Goal: Use online tool/utility: Utilize a website feature to perform a specific function

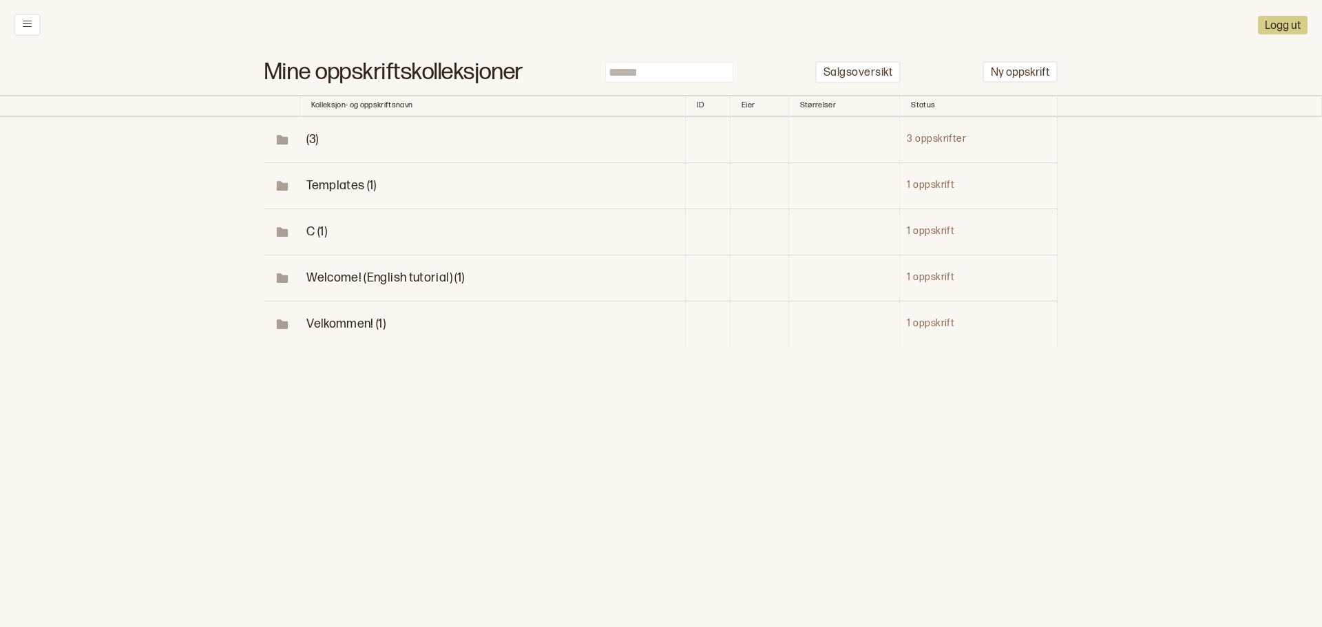
click at [311, 138] on span "(3)" at bounding box center [313, 139] width 12 height 14
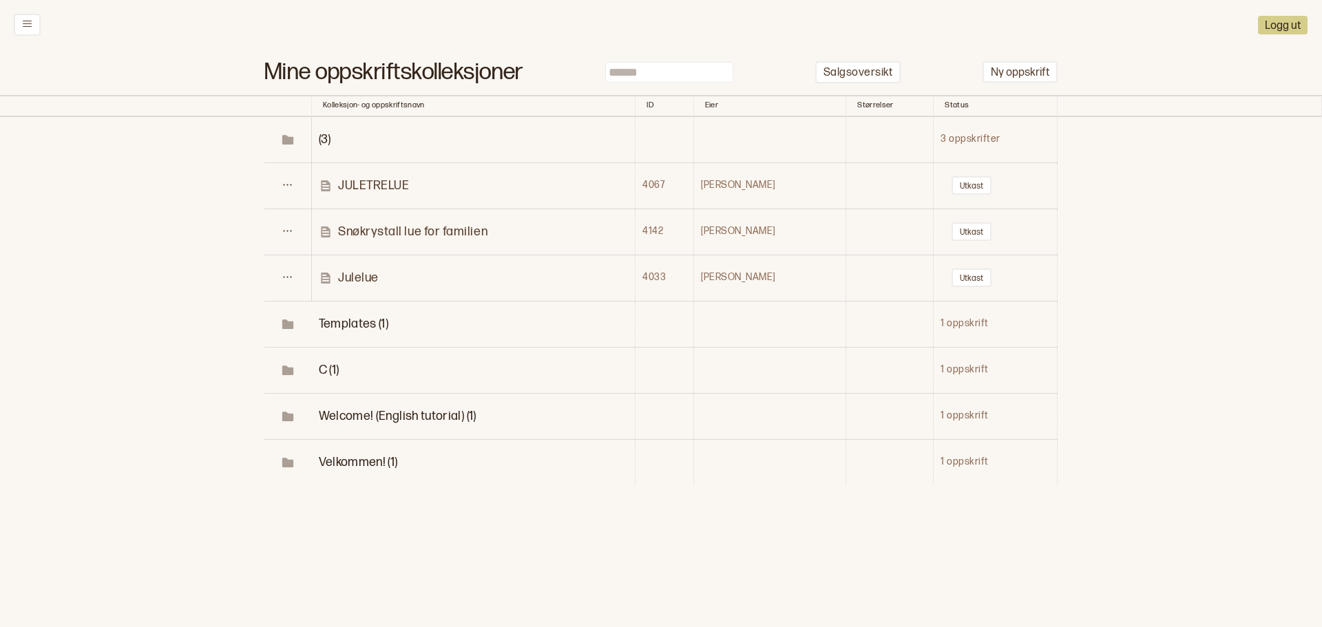
click at [331, 138] on span "(3)" at bounding box center [325, 139] width 12 height 14
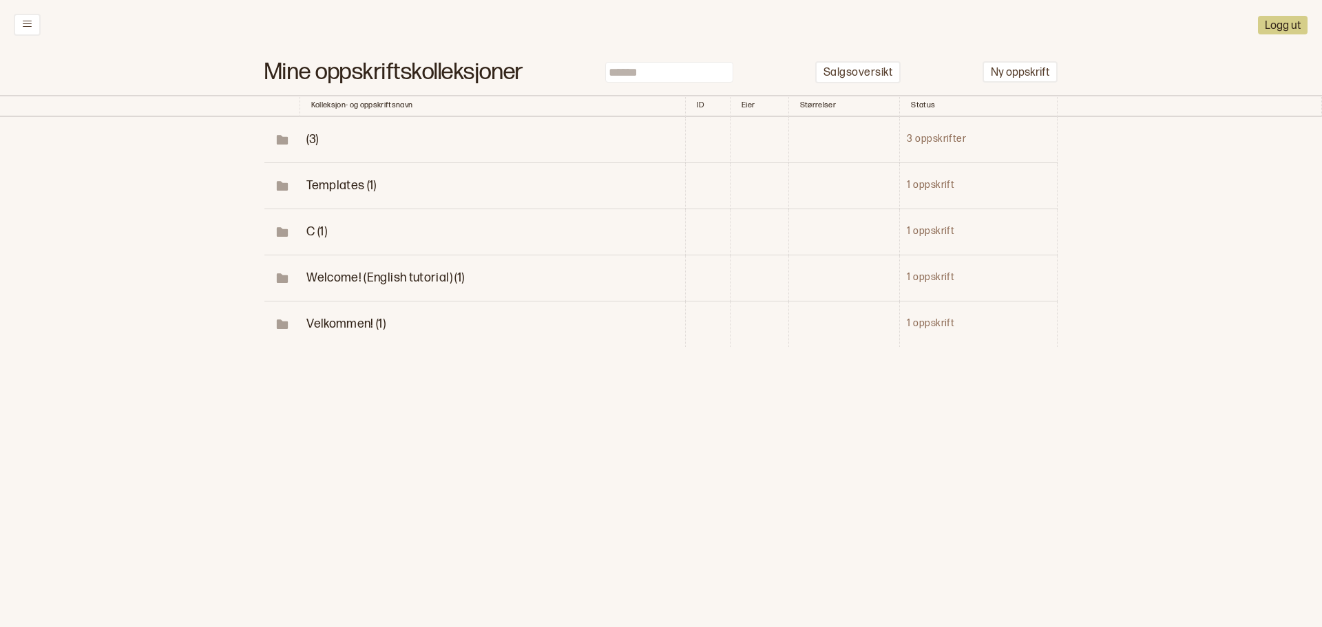
click at [332, 138] on td "(3)" at bounding box center [493, 140] width 386 height 46
click at [282, 138] on icon at bounding box center [282, 140] width 10 height 7
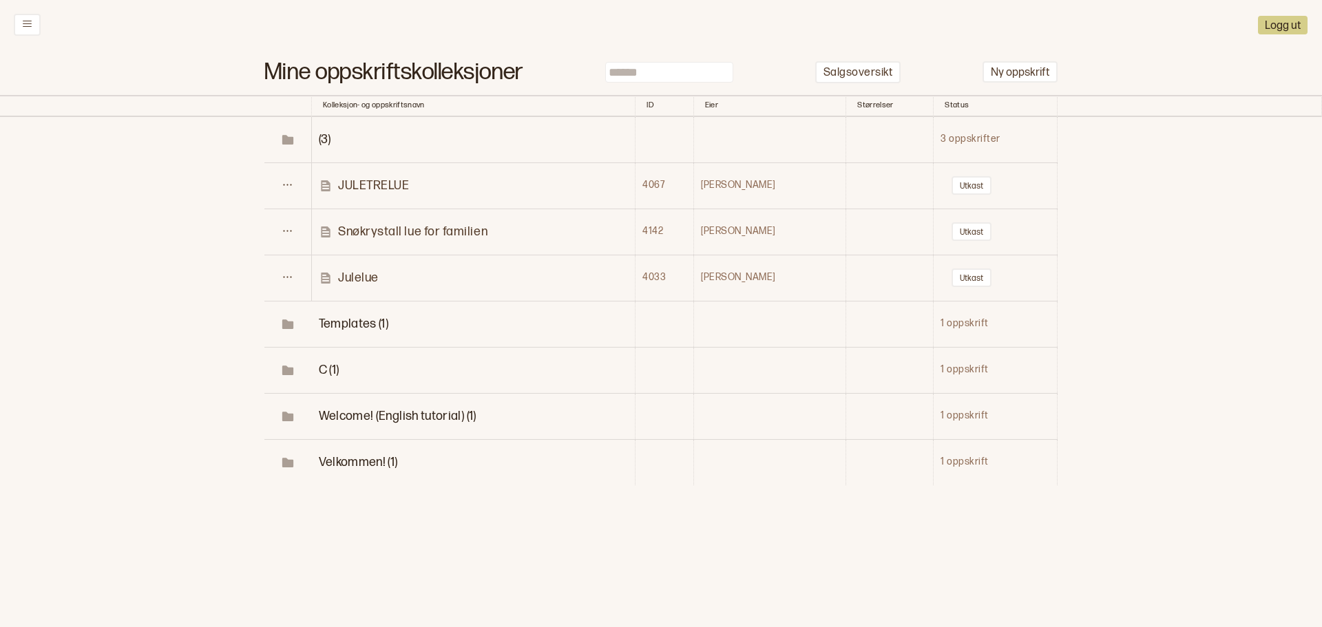
click at [967, 139] on td "3 oppskrifter" at bounding box center [996, 140] width 124 height 46
click at [364, 322] on span "Templates (1)" at bounding box center [354, 324] width 70 height 14
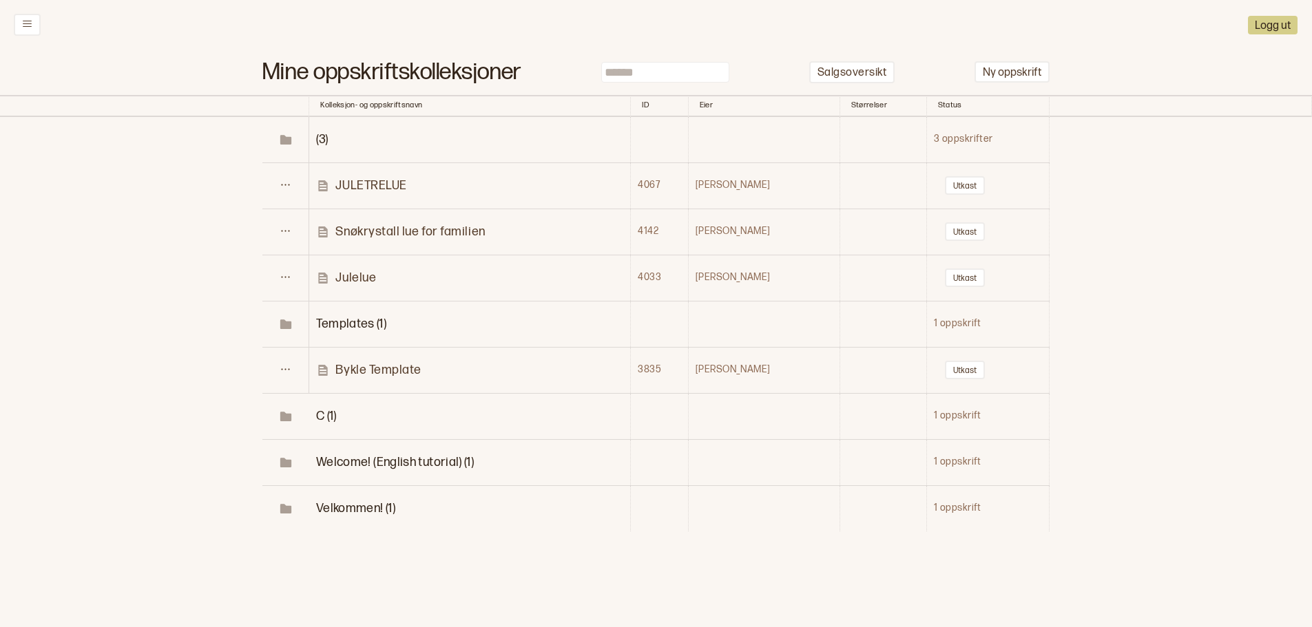
click at [329, 419] on span "C (1)" at bounding box center [326, 416] width 21 height 14
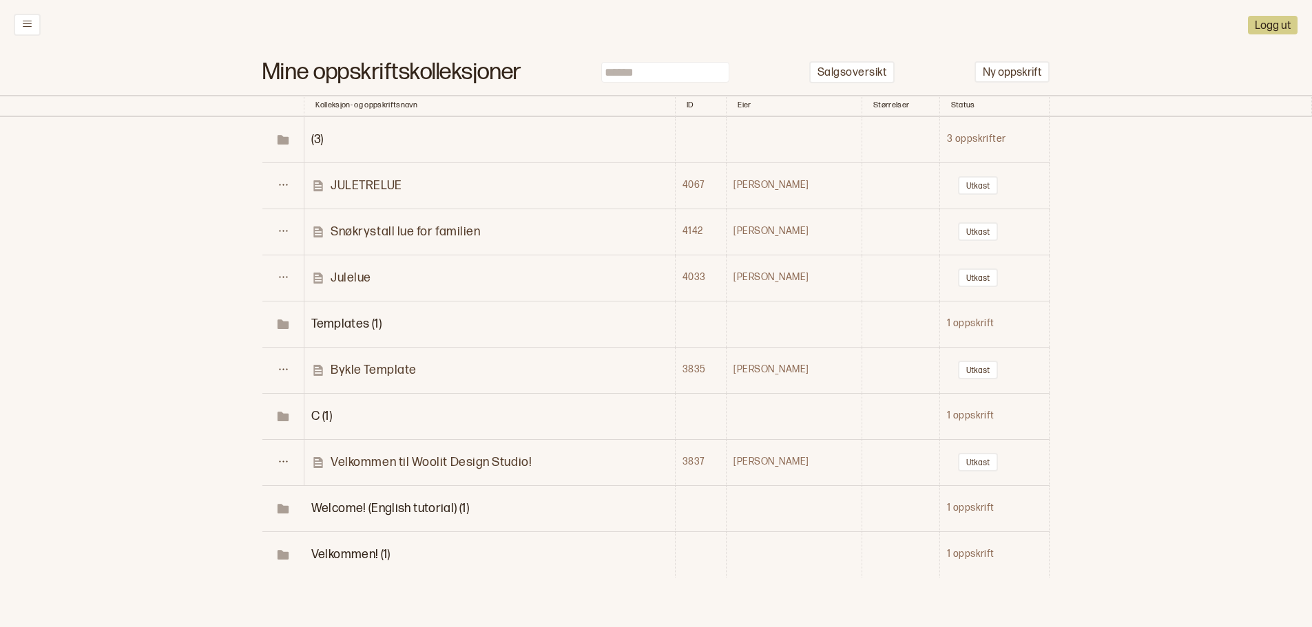
click at [400, 505] on span "Welcome! (English tutorial) (1)" at bounding box center [390, 508] width 158 height 14
click at [366, 596] on span "Velkommen! (1)" at bounding box center [350, 601] width 79 height 14
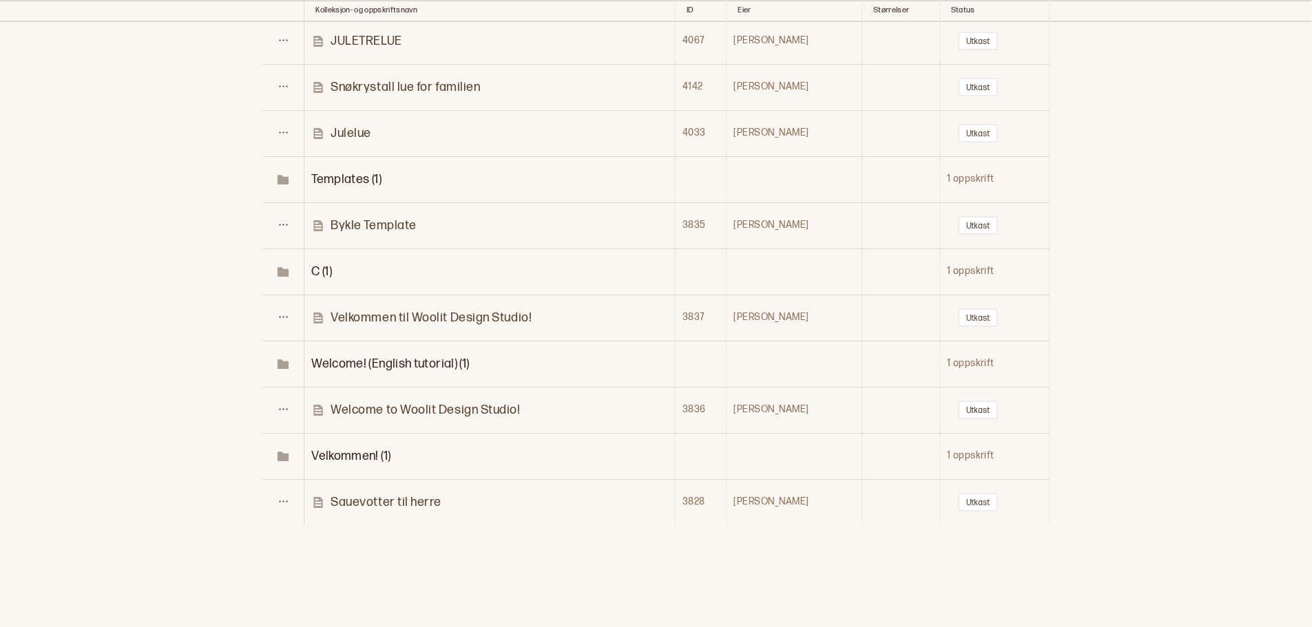
scroll to position [160, 0]
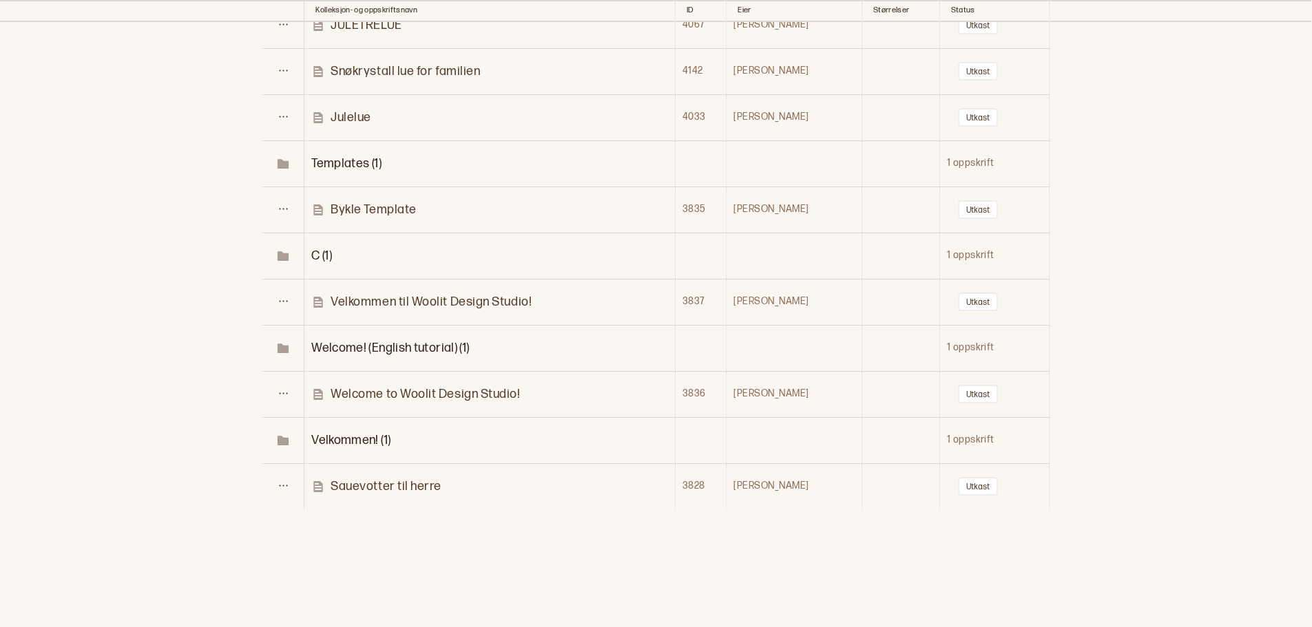
click at [395, 487] on p "Sauevotter til herre" at bounding box center [386, 487] width 111 height 16
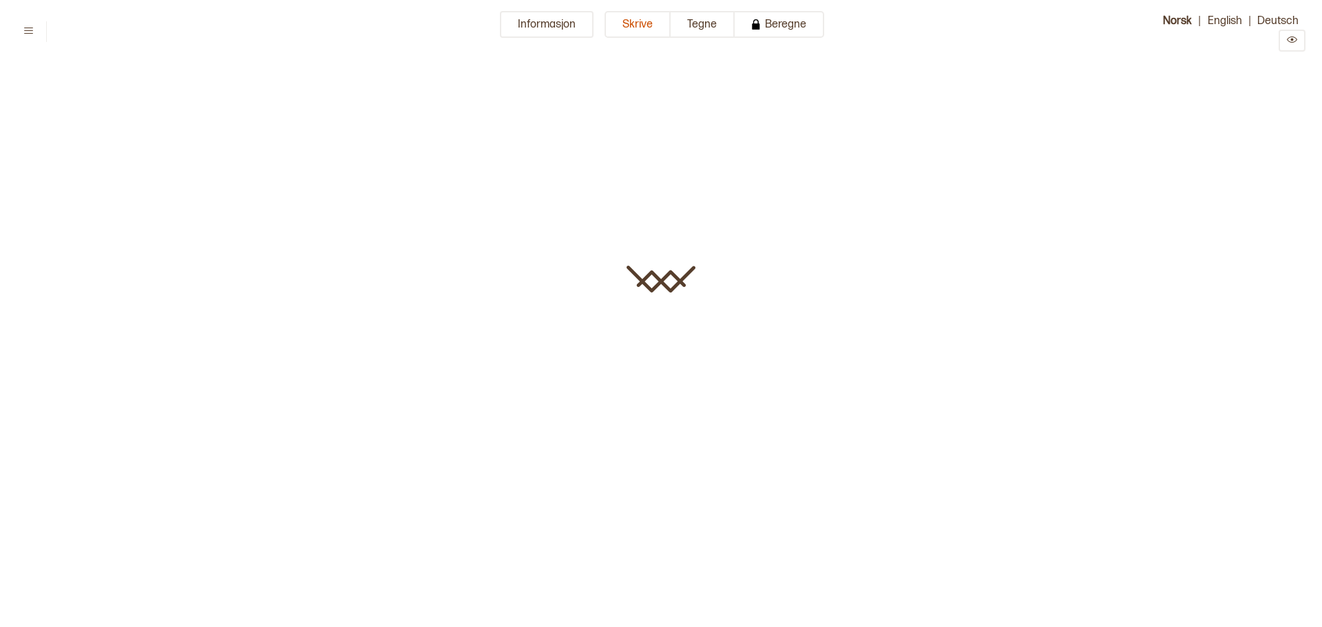
type input "**********"
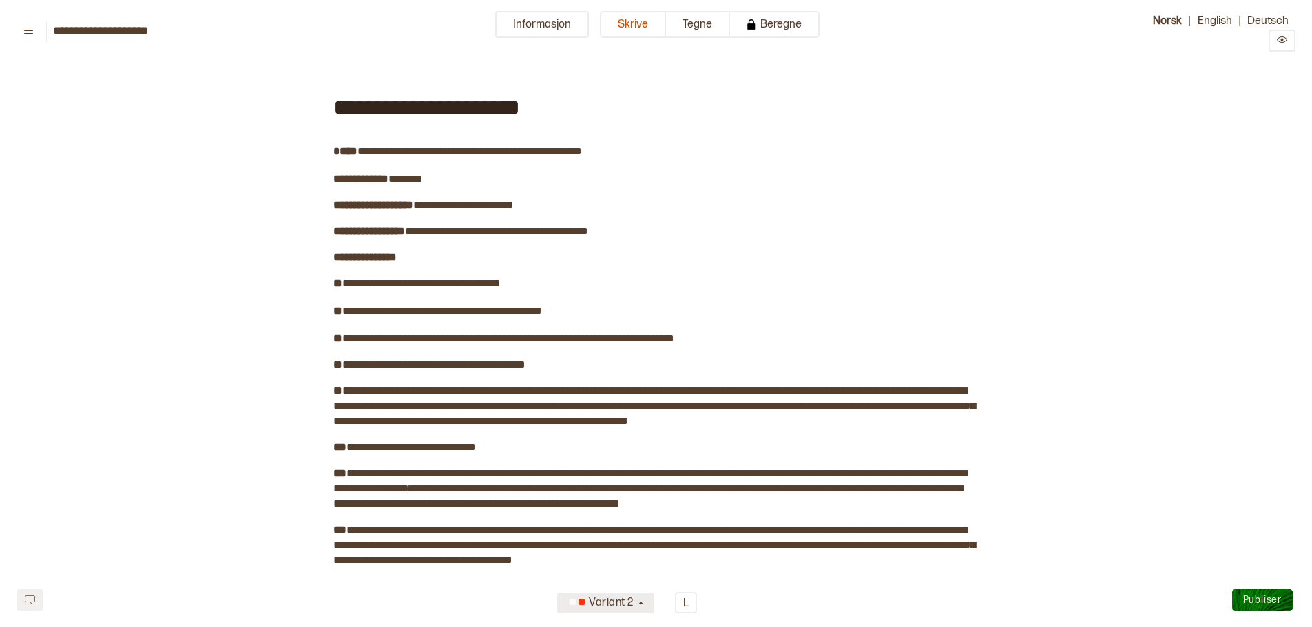
click at [625, 603] on div "Variant 2" at bounding box center [600, 603] width 70 height 23
click at [682, 603] on button "L" at bounding box center [686, 602] width 22 height 21
click at [703, 21] on button "Tegne" at bounding box center [698, 24] width 64 height 27
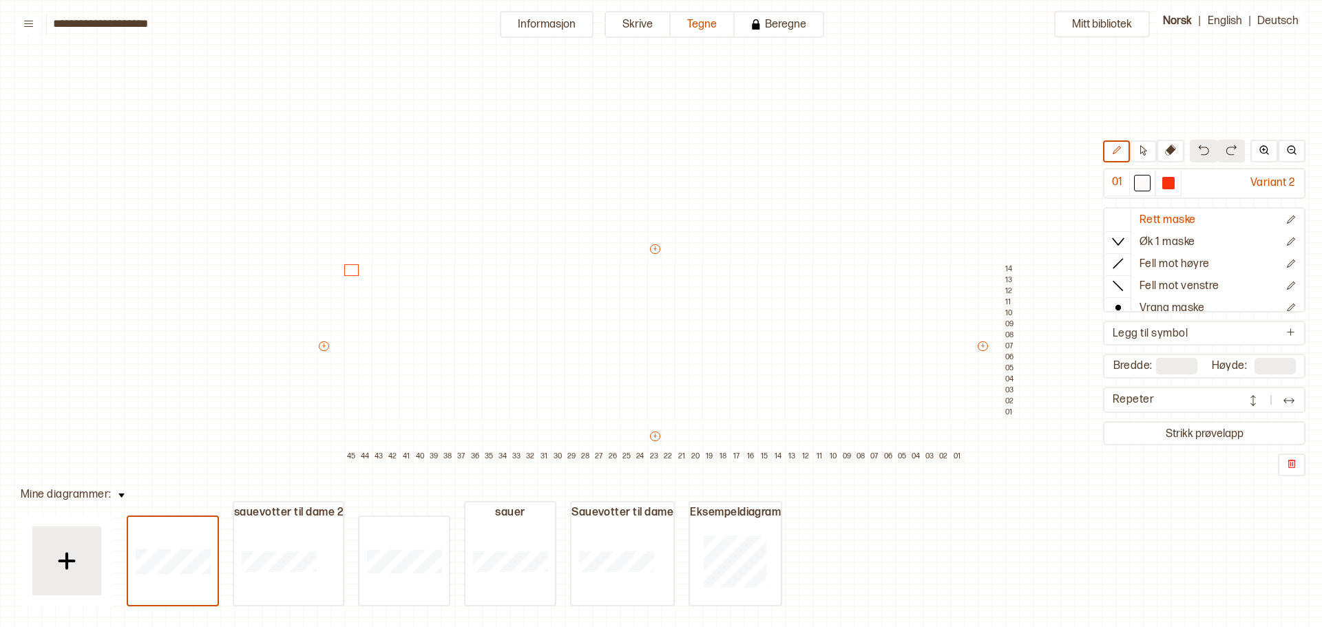
scroll to position [67, 247]
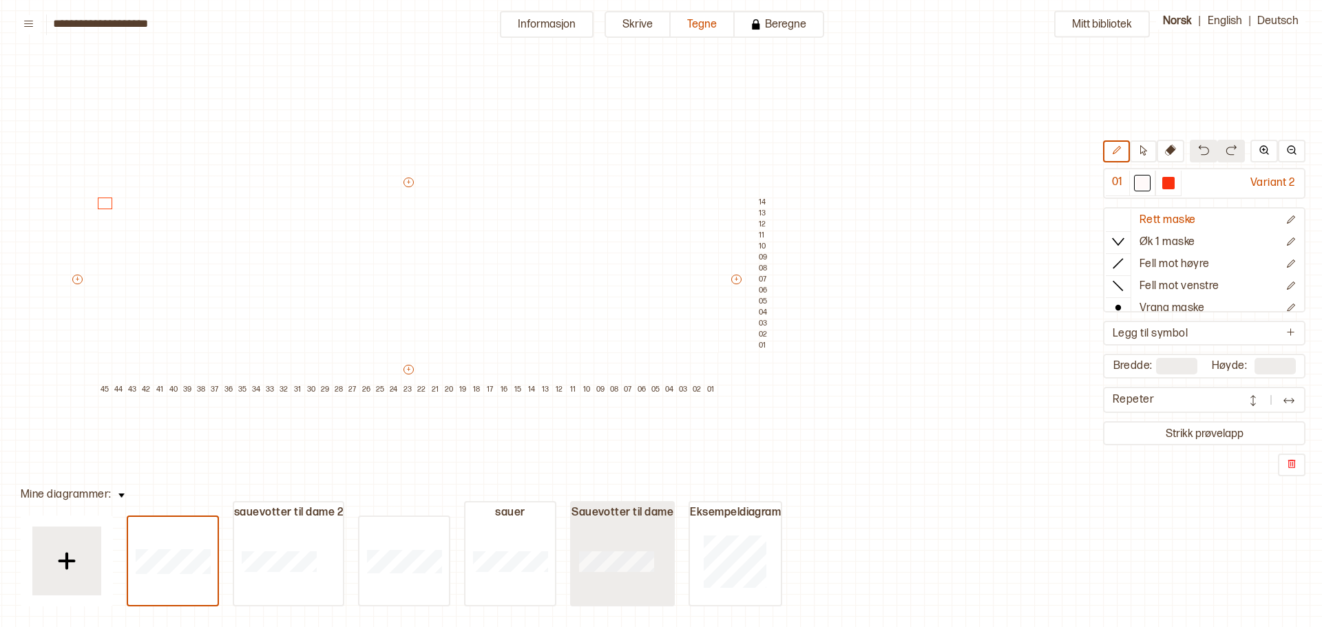
type input "**"
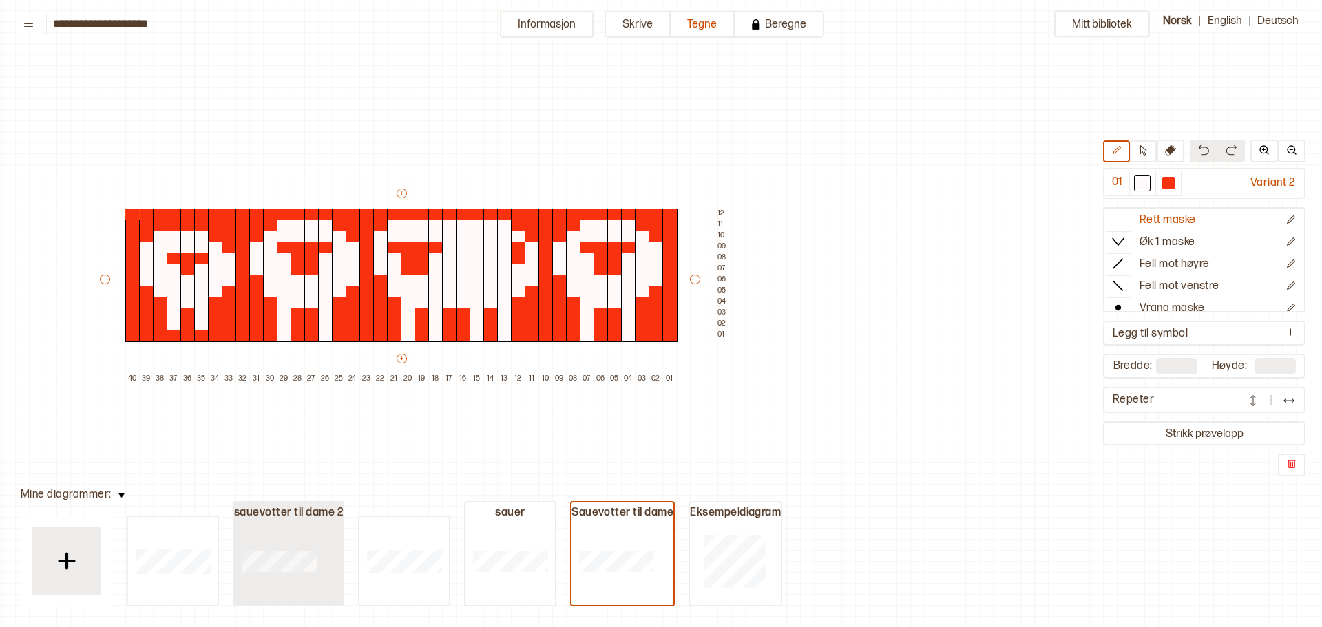
click at [289, 550] on div at bounding box center [279, 561] width 90 height 88
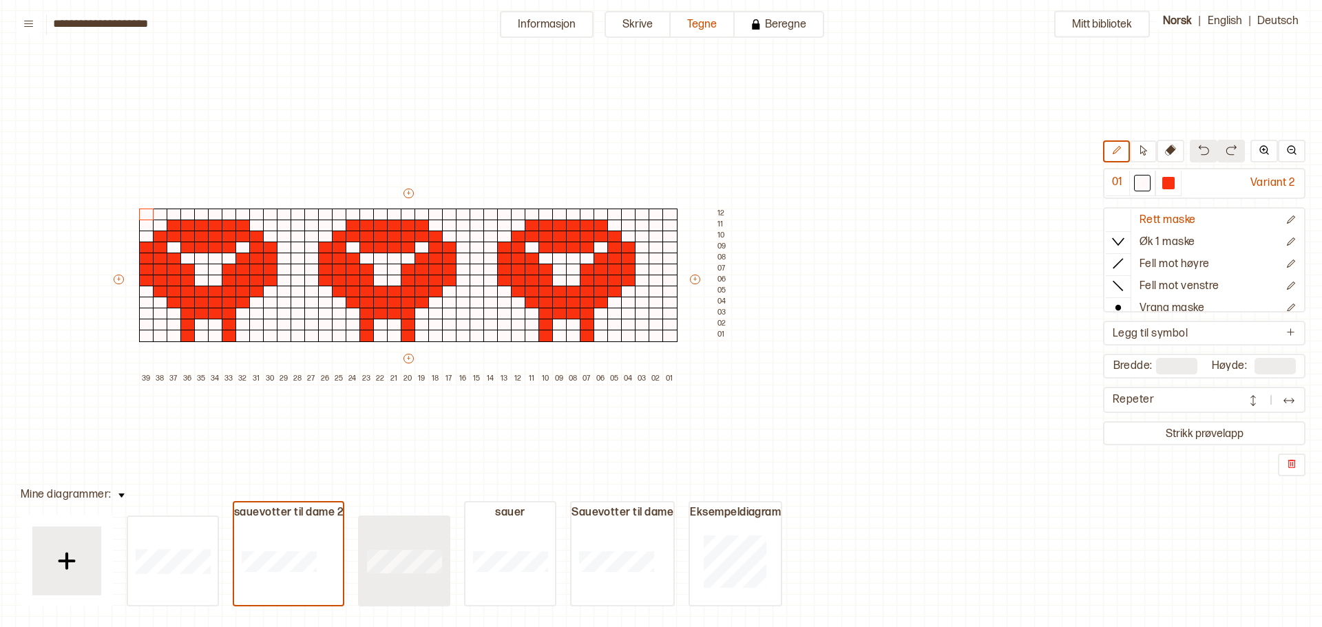
type input "**"
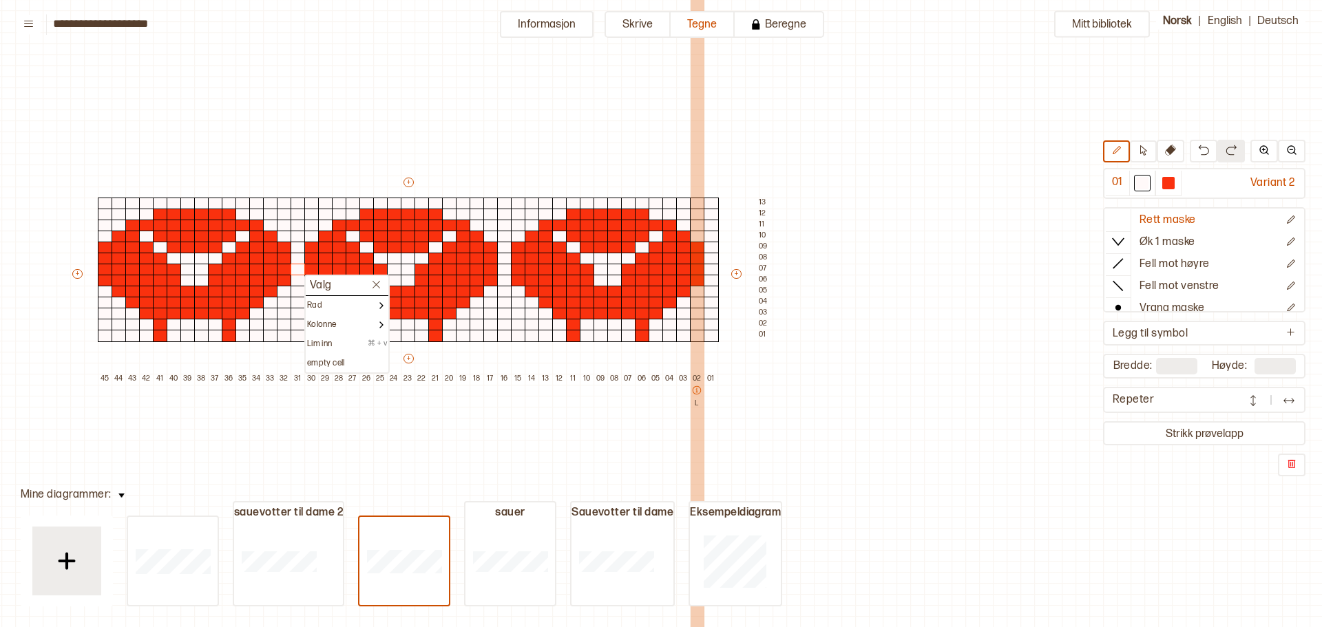
click at [698, 444] on div "02 L" at bounding box center [697, 443] width 14 height 138
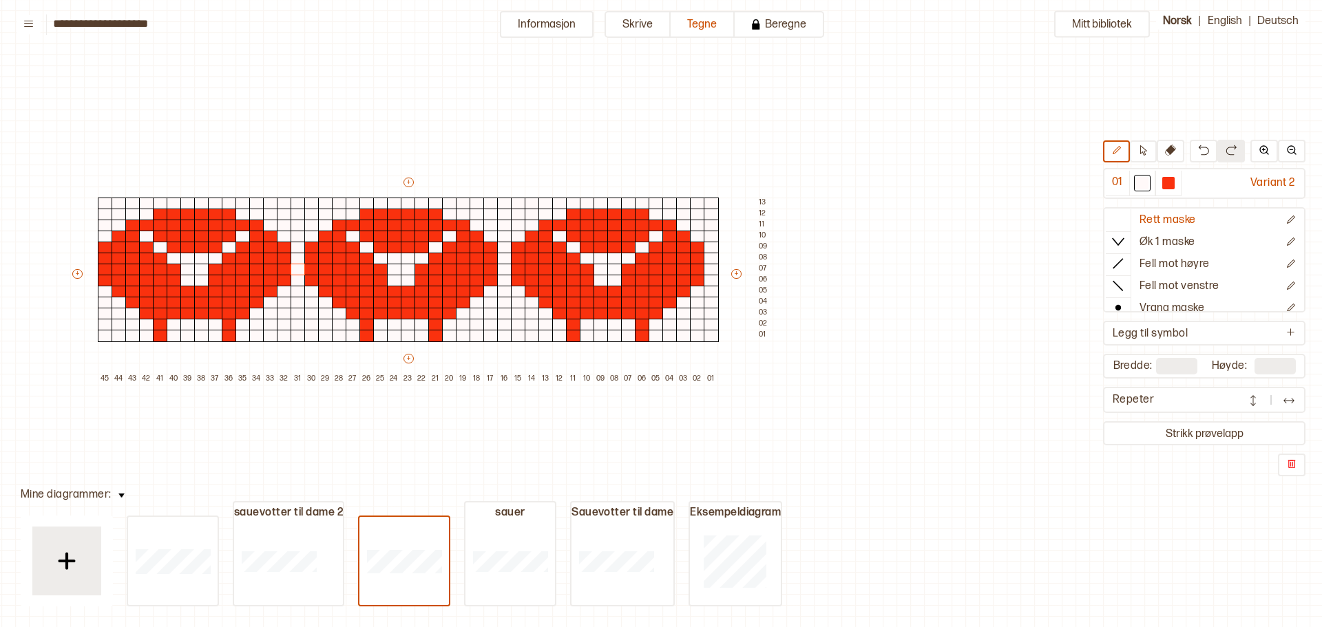
drag, startPoint x: 48, startPoint y: 107, endPoint x: 770, endPoint y: 445, distance: 797.8
click at [770, 445] on div "Mitt bibliotek 01 Variant 2 Rett maske Øk 1 maske Fell mot høyre Fell mot venst…" at bounding box center [1075, 560] width 2645 height 1255
click at [725, 169] on div "Mitt bibliotek 01 Variant 2 Rett maske Øk 1 maske Fell mot høyre Fell mot venst…" at bounding box center [1075, 560] width 2645 height 1255
click at [738, 200] on div "+ + + + 45 44 43 42 41 40 39 38 37 36 35 34 33 32 31 30 29 28 27 26 25 24 23 22…" at bounding box center [421, 280] width 703 height 209
